Goal: Submit feedback/report problem

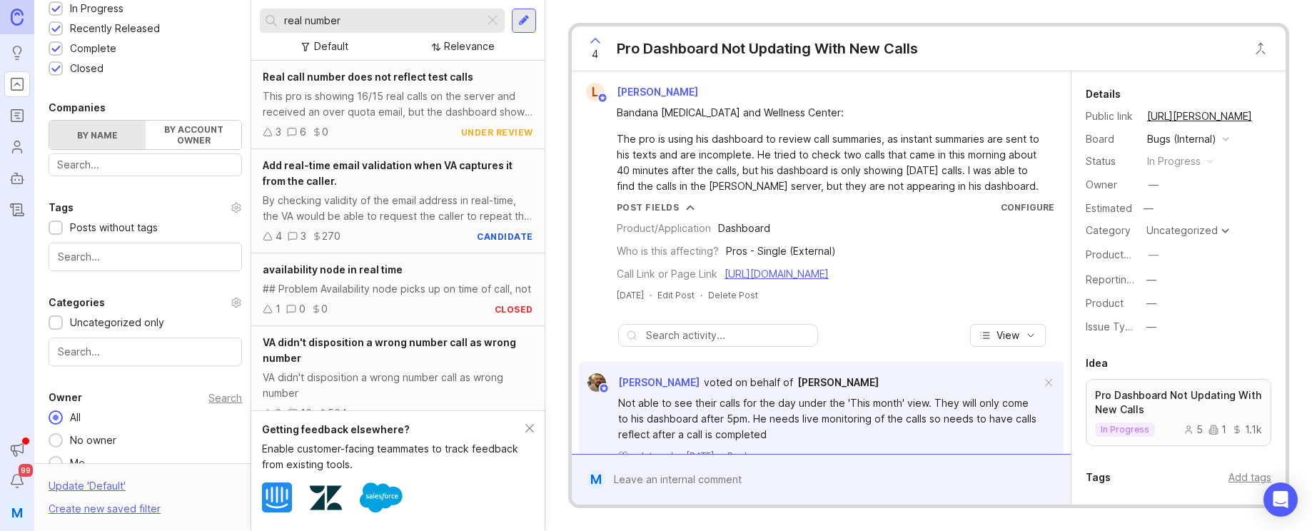
scroll to position [485, 0]
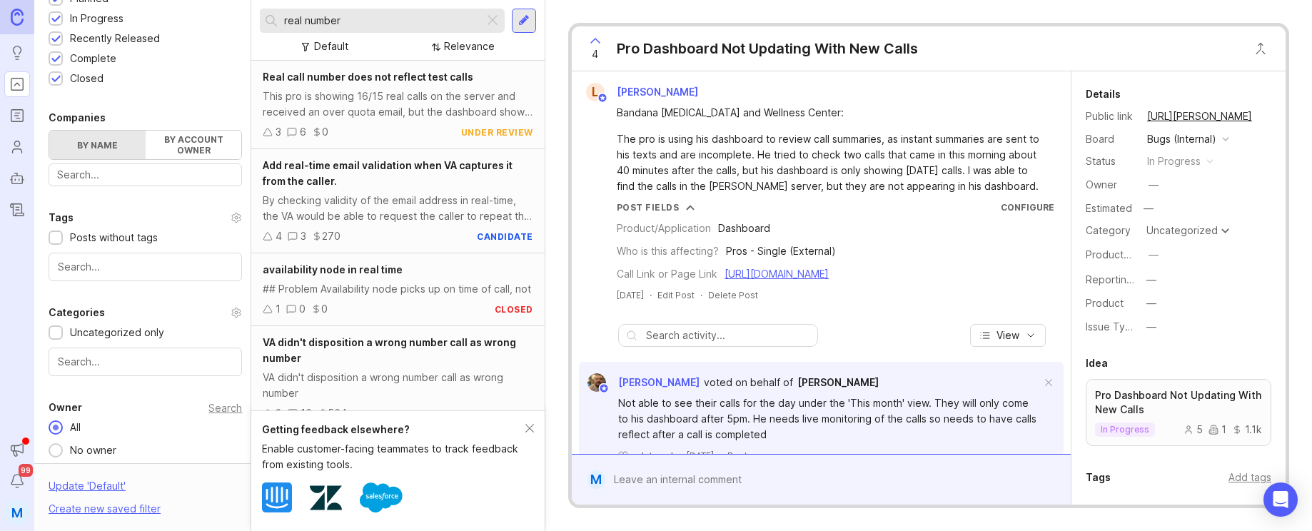
click at [492, 21] on div at bounding box center [492, 20] width 17 height 19
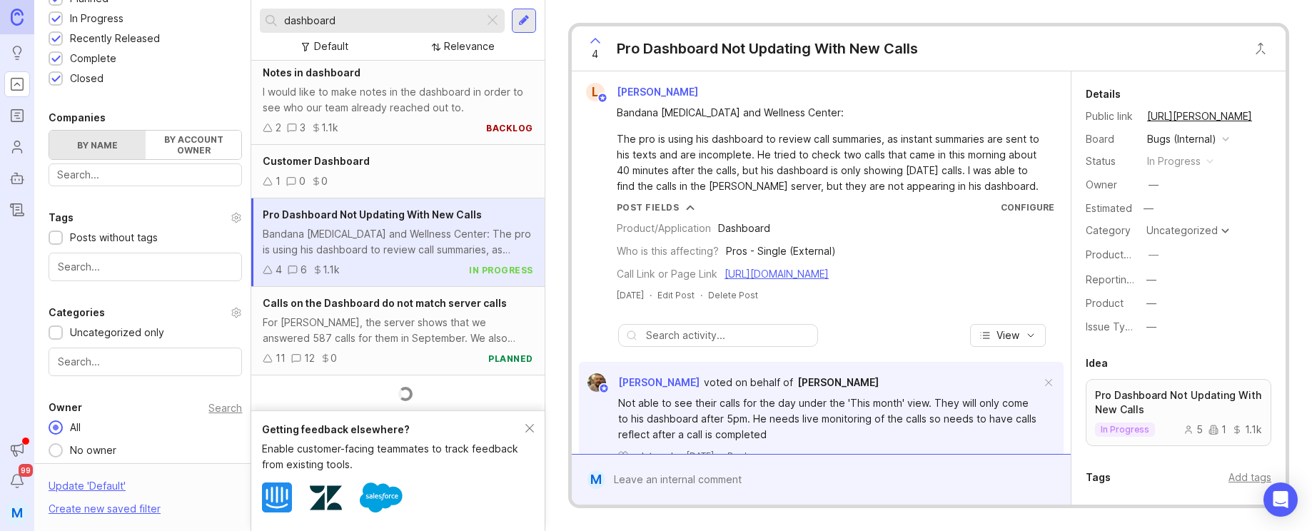
scroll to position [518, 0]
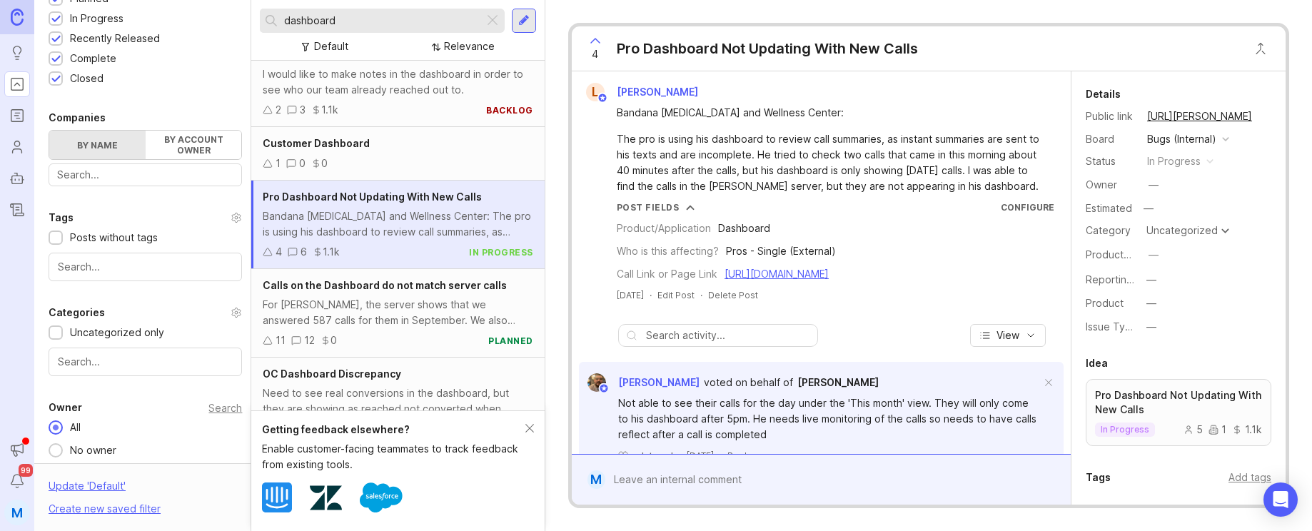
type input "dashboard"
click at [410, 312] on div "Calls on the Dashboard do not match server calls For [PERSON_NAME], the server …" at bounding box center [397, 313] width 293 height 89
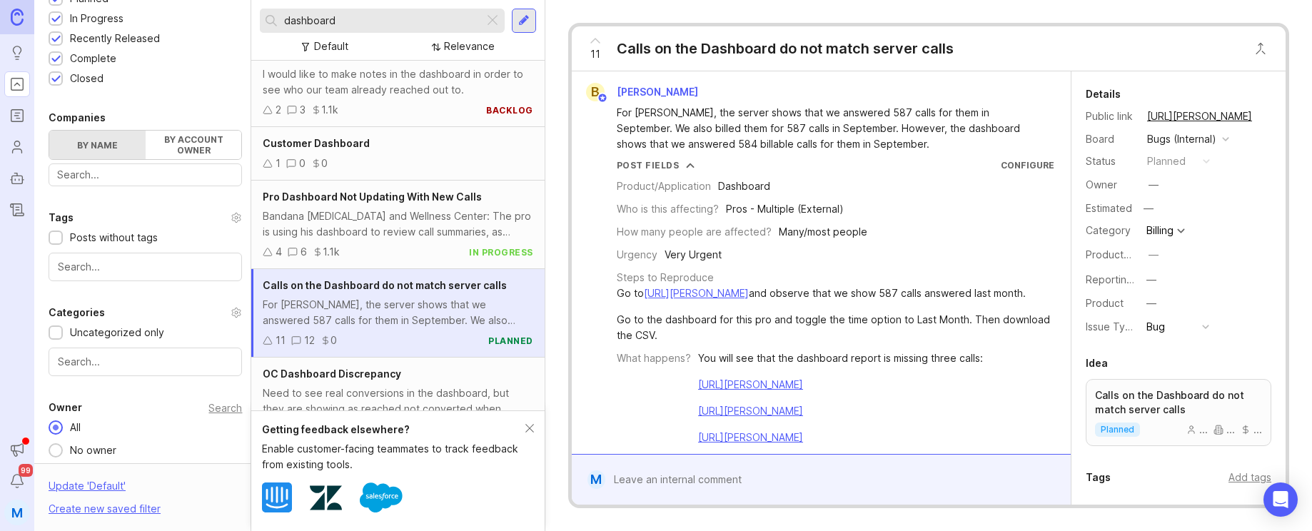
click at [410, 312] on div "Calls on the Dashboard do not match server calls For [PERSON_NAME], the server …" at bounding box center [397, 313] width 293 height 89
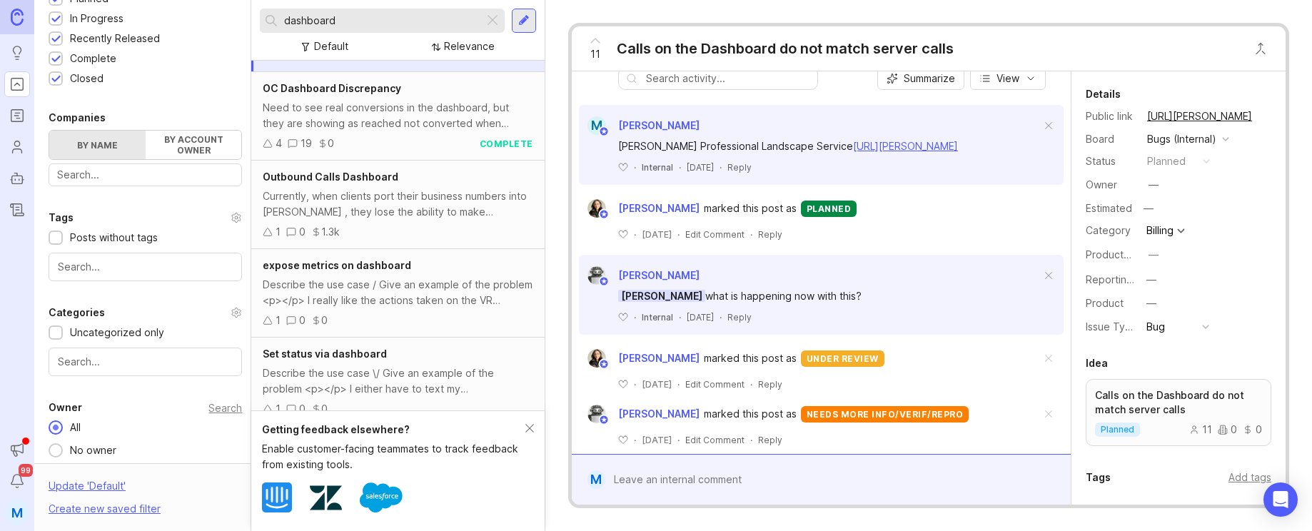
scroll to position [797, 0]
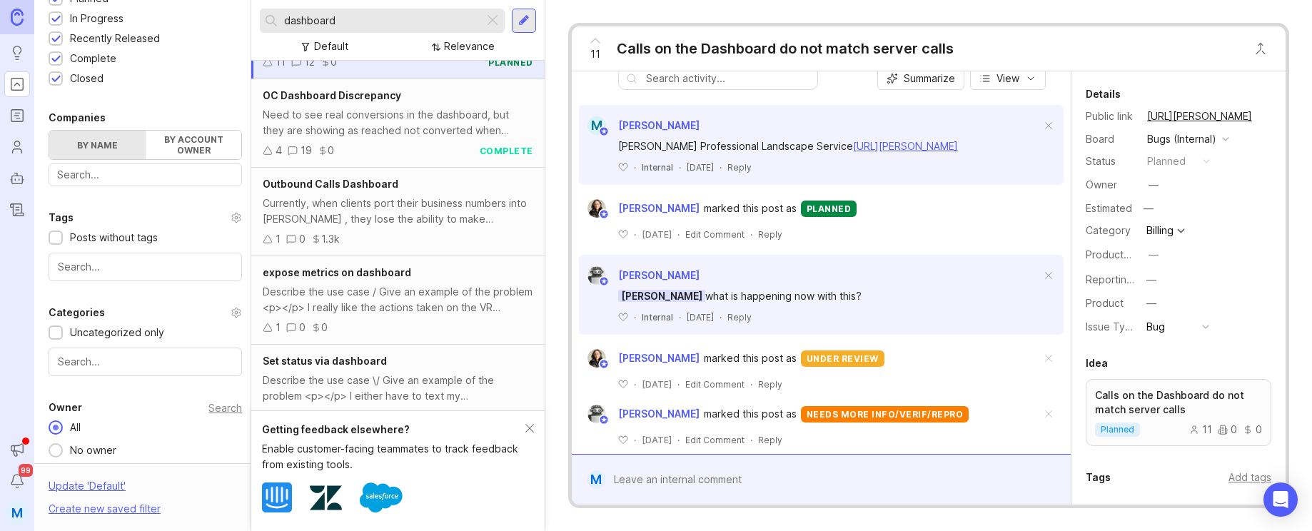
click at [422, 223] on div "Currently, when clients port their business numbers into [PERSON_NAME] , they l…" at bounding box center [398, 211] width 270 height 31
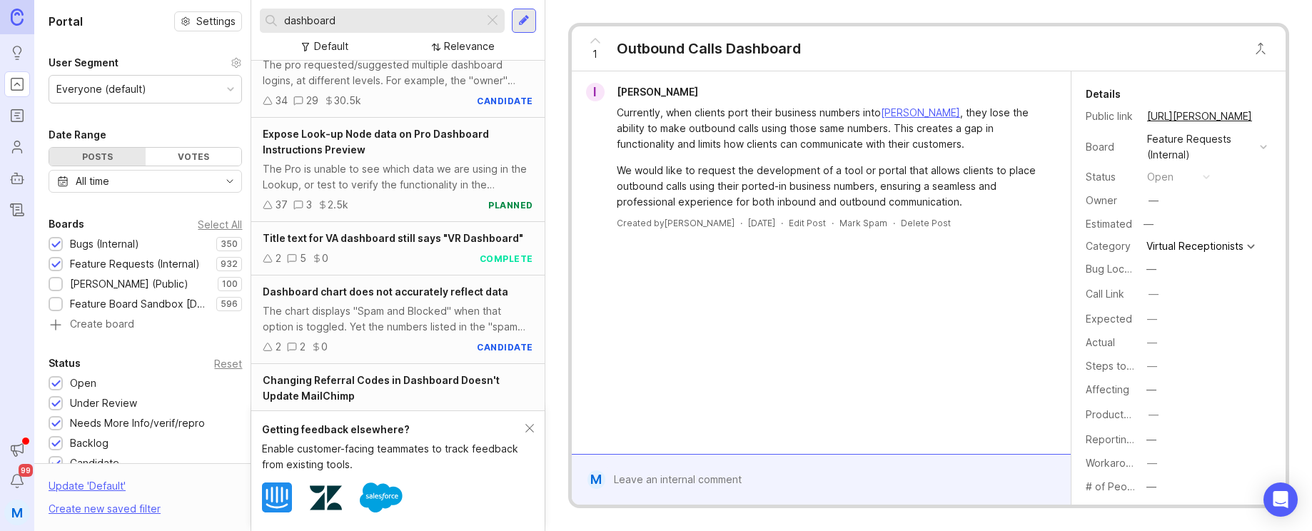
click at [59, 266] on div at bounding box center [55, 265] width 9 height 11
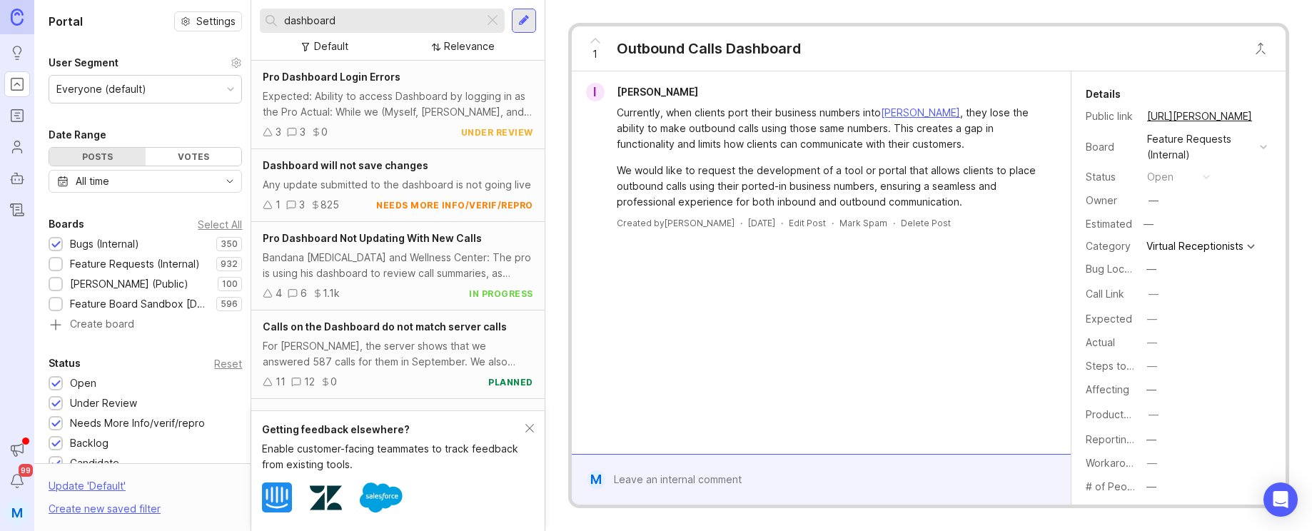
click at [357, 273] on div "Bandana [MEDICAL_DATA] and Wellness Center: The pro is using his dashboard to r…" at bounding box center [398, 265] width 270 height 31
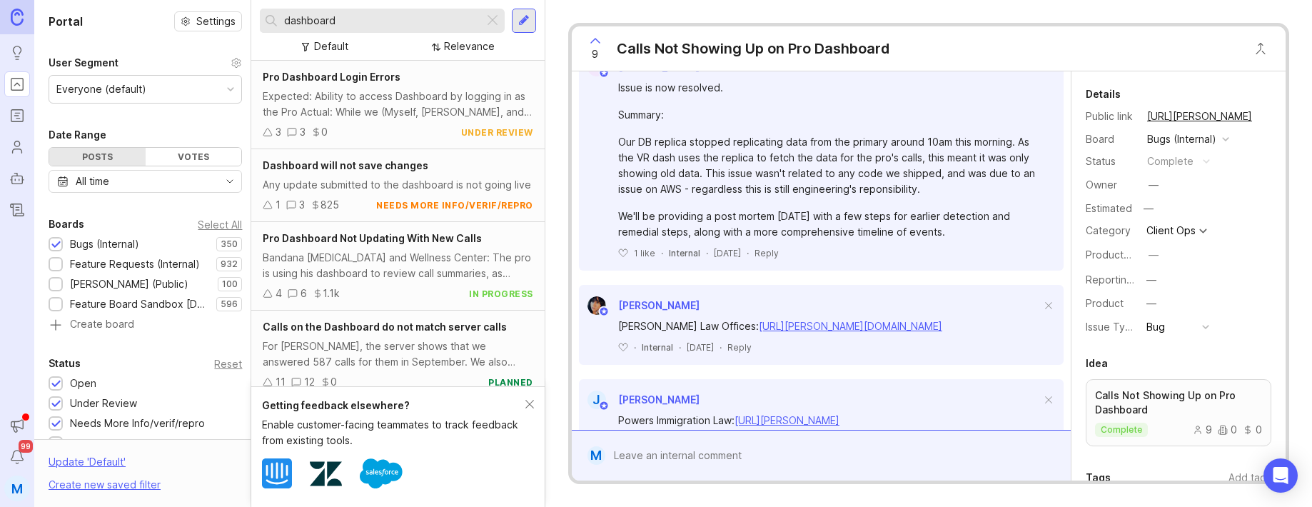
scroll to position [490, 0]
click at [700, 453] on div at bounding box center [831, 455] width 452 height 27
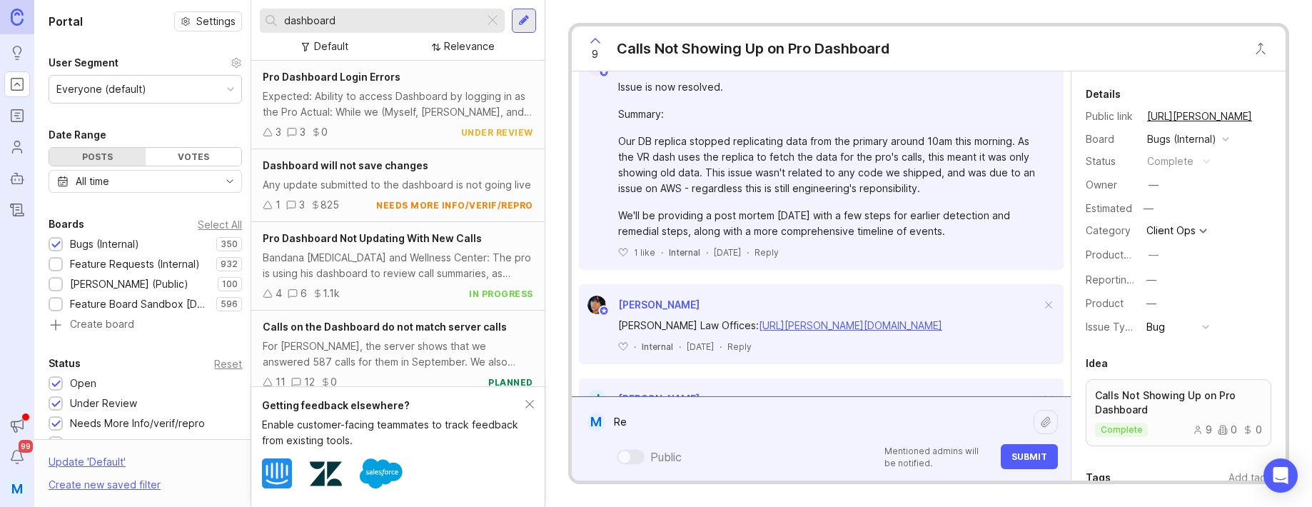
type textarea "R"
paste textarea "https://agent.smith.ai/pro/company/7272/"
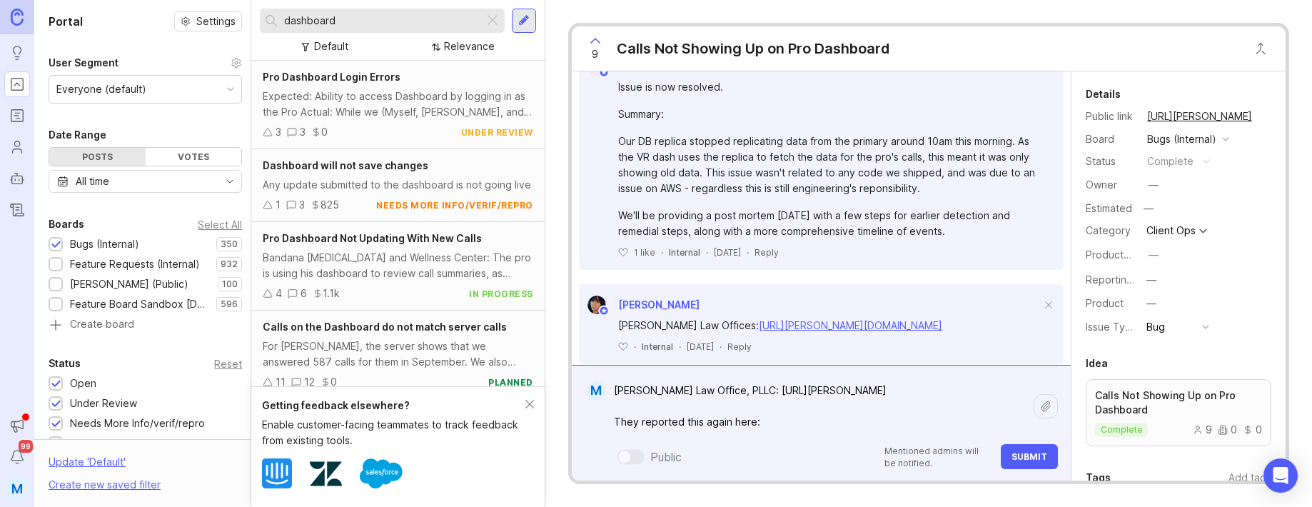
click at [777, 423] on textarea "Taylor Law Office, PLLC: https://agent.smith.ai/pro/company/7272/ They reported…" at bounding box center [819, 406] width 428 height 59
paste textarea "https://smith.freshdesk.com/a/tickets/1400164"
type textarea "Taylor Law Office, PLLC: https://agent.smith.ai/pro/company/7272/ They reported…"
click at [1025, 449] on button "Submit" at bounding box center [1029, 456] width 57 height 25
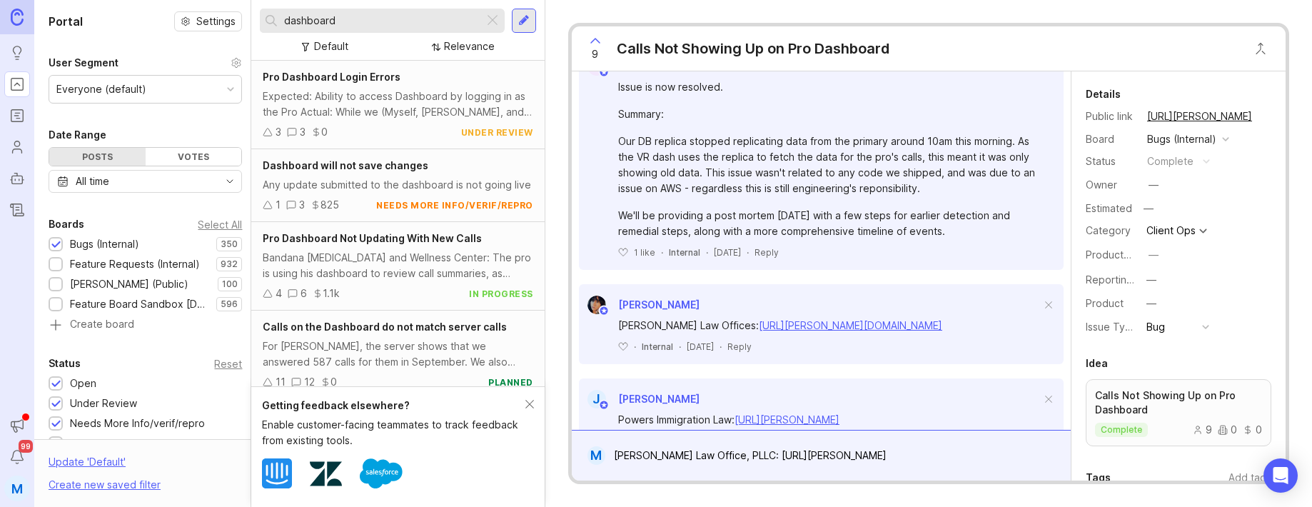
scroll to position [106, 0]
